Goal: Find specific page/section: Find specific page/section

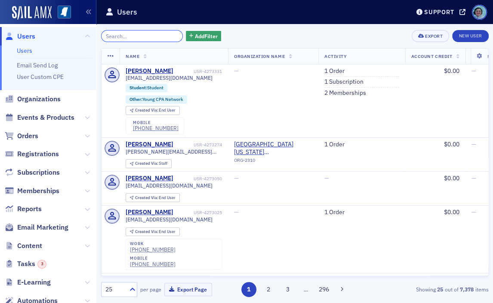
click at [155, 31] on input "search" at bounding box center [142, 36] width 82 height 12
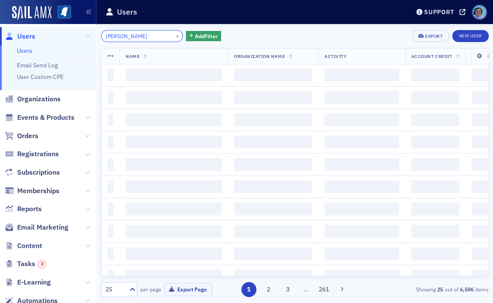
type input "[PERSON_NAME]"
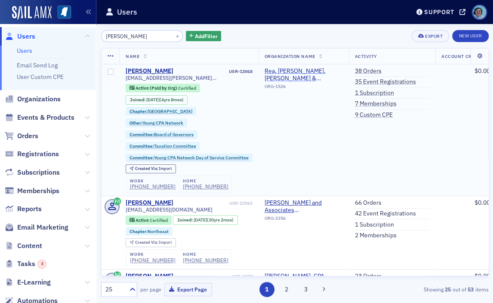
click at [291, 68] on span "Rea, [PERSON_NAME], [PERSON_NAME] & [PERSON_NAME] (Meridian)" at bounding box center [303, 74] width 78 height 15
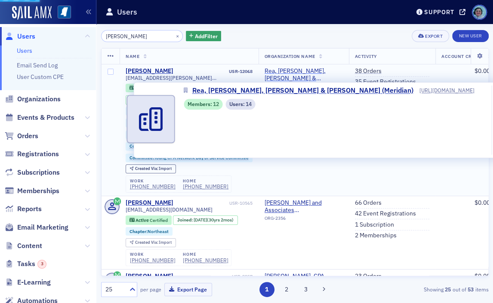
select select "US"
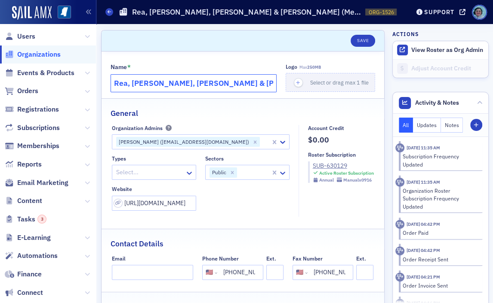
drag, startPoint x: 217, startPoint y: 80, endPoint x: 106, endPoint y: 85, distance: 110.5
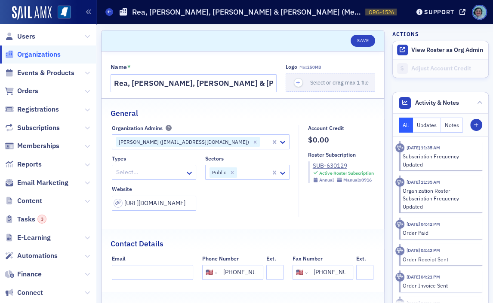
click at [266, 110] on div "General" at bounding box center [242, 109] width 265 height 20
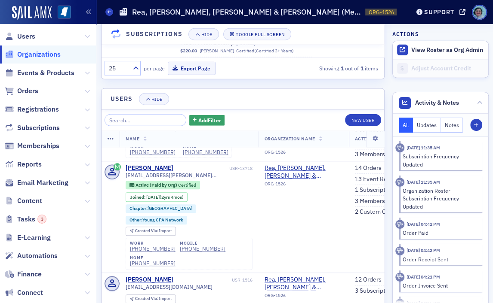
scroll to position [387, 0]
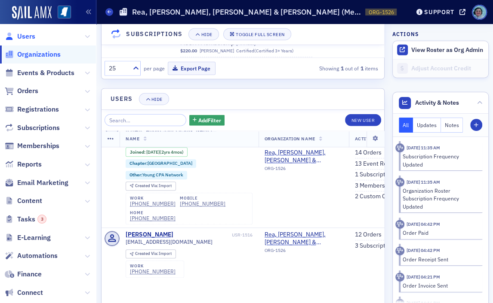
click at [23, 34] on span "Users" at bounding box center [26, 36] width 18 height 9
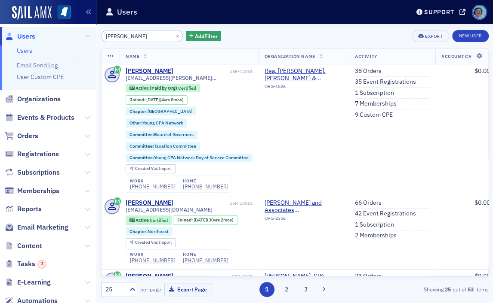
click at [121, 36] on input "[PERSON_NAME]" at bounding box center [142, 36] width 82 height 12
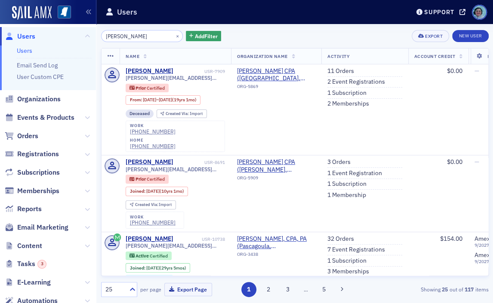
type input "[PERSON_NAME]"
